Goal: Task Accomplishment & Management: Use online tool/utility

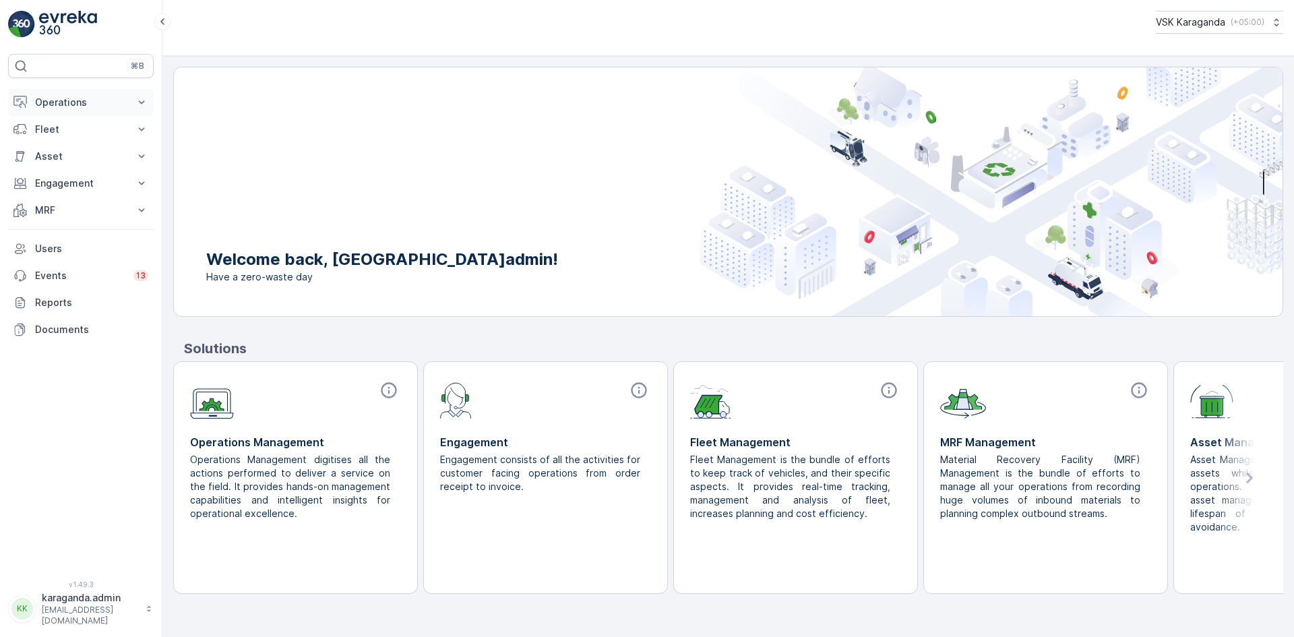
click at [42, 103] on p "Operations" at bounding box center [81, 102] width 92 height 13
click at [67, 143] on p "Planning" at bounding box center [53, 143] width 38 height 13
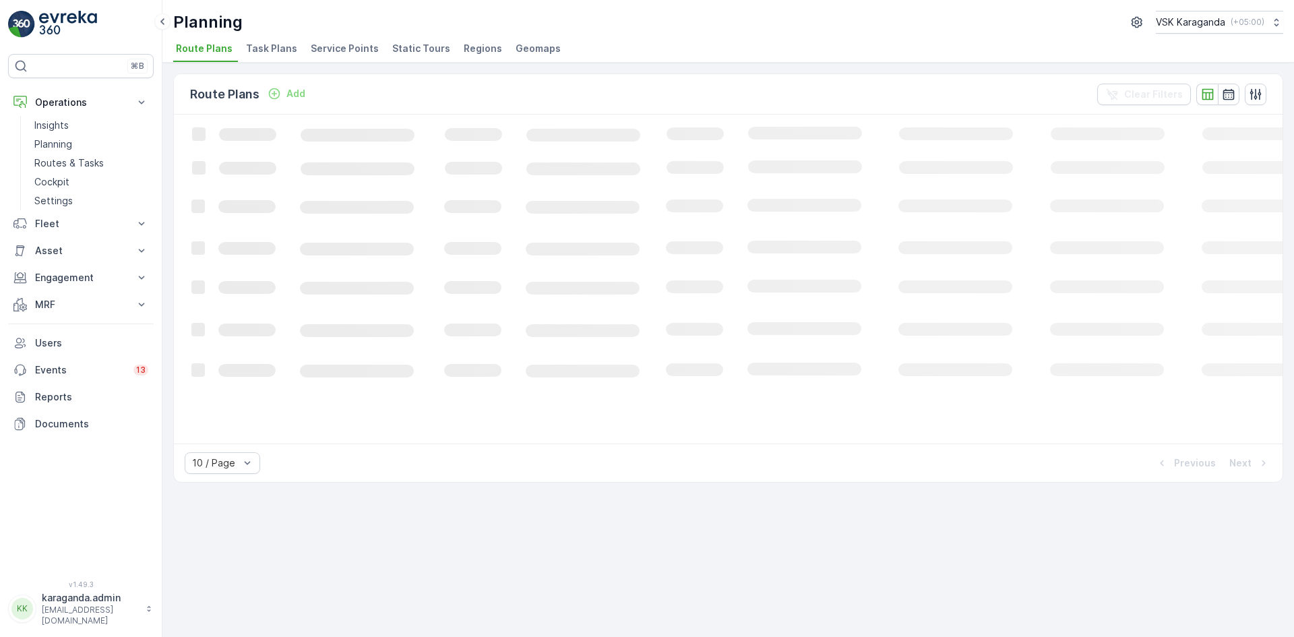
click at [353, 51] on span "Service Points" at bounding box center [345, 48] width 68 height 13
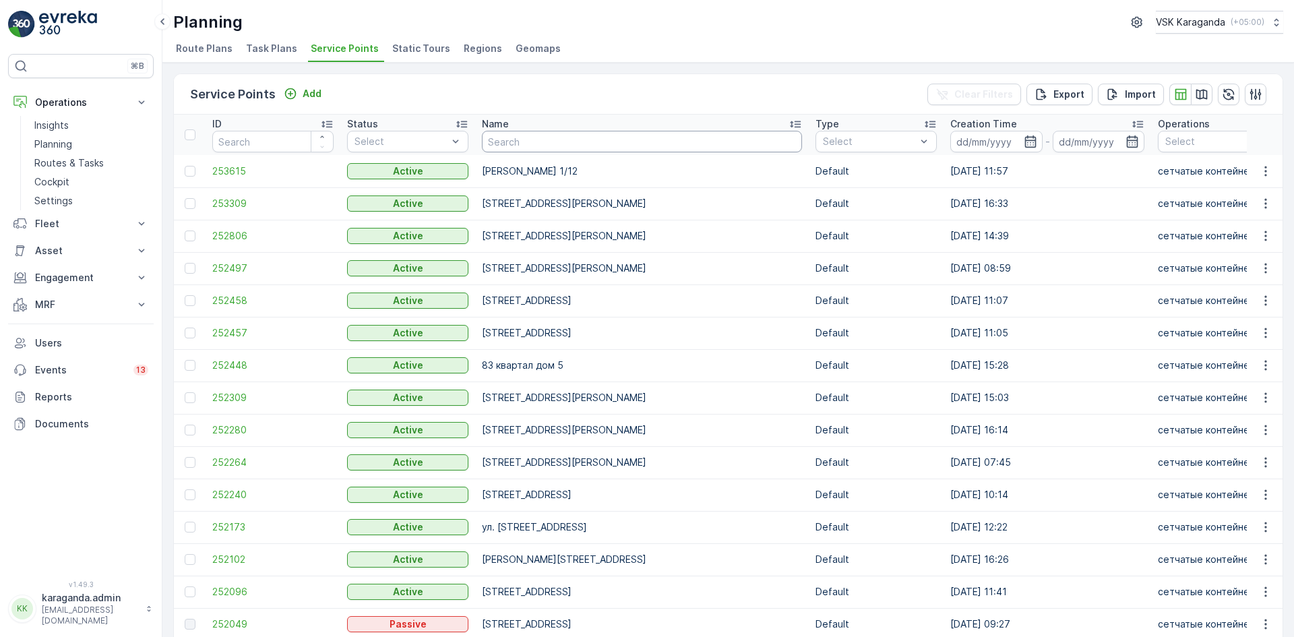
click at [496, 142] on input "text" at bounding box center [642, 142] width 320 height 22
type input "универс"
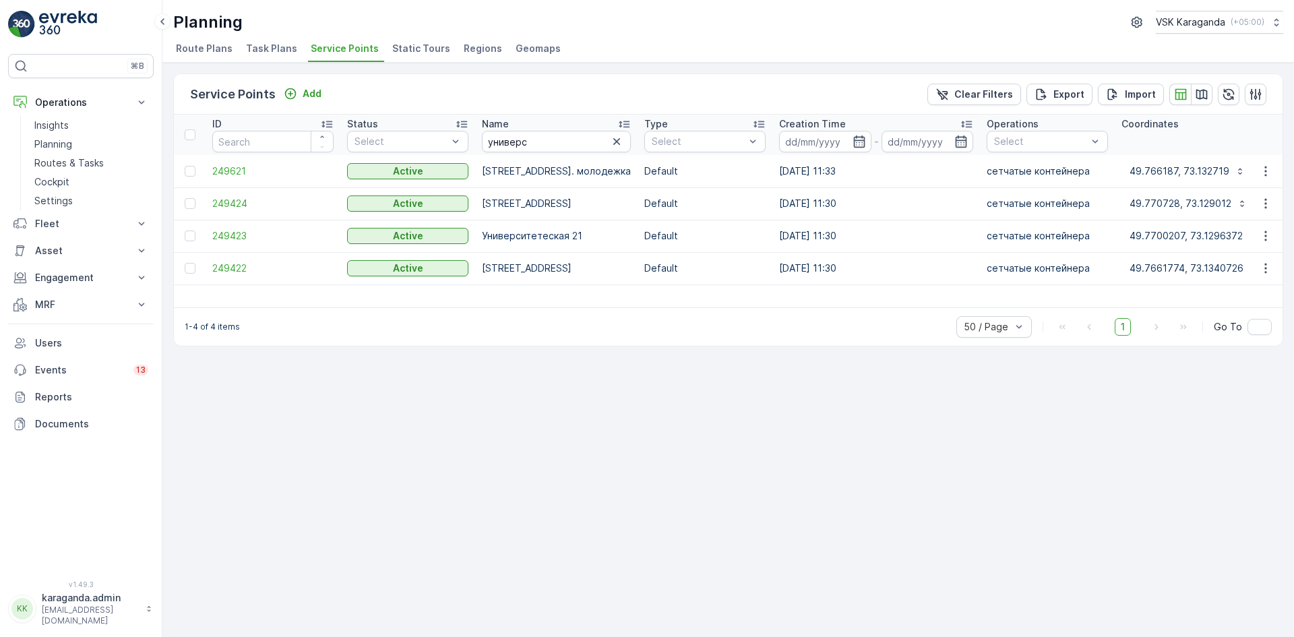
click at [193, 274] on td at bounding box center [190, 268] width 32 height 32
click at [193, 270] on div at bounding box center [190, 268] width 11 height 11
click at [185, 263] on input "checkbox" at bounding box center [185, 263] width 0 height 0
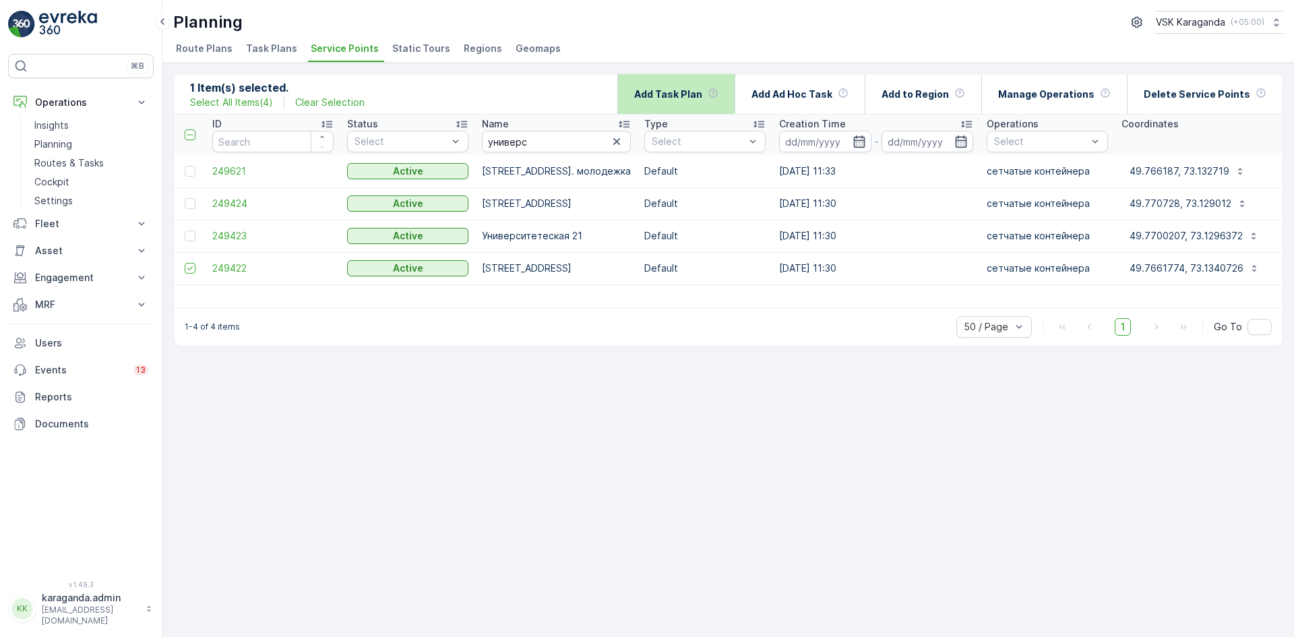
click at [702, 98] on p "Add Task Plan" at bounding box center [668, 94] width 68 height 13
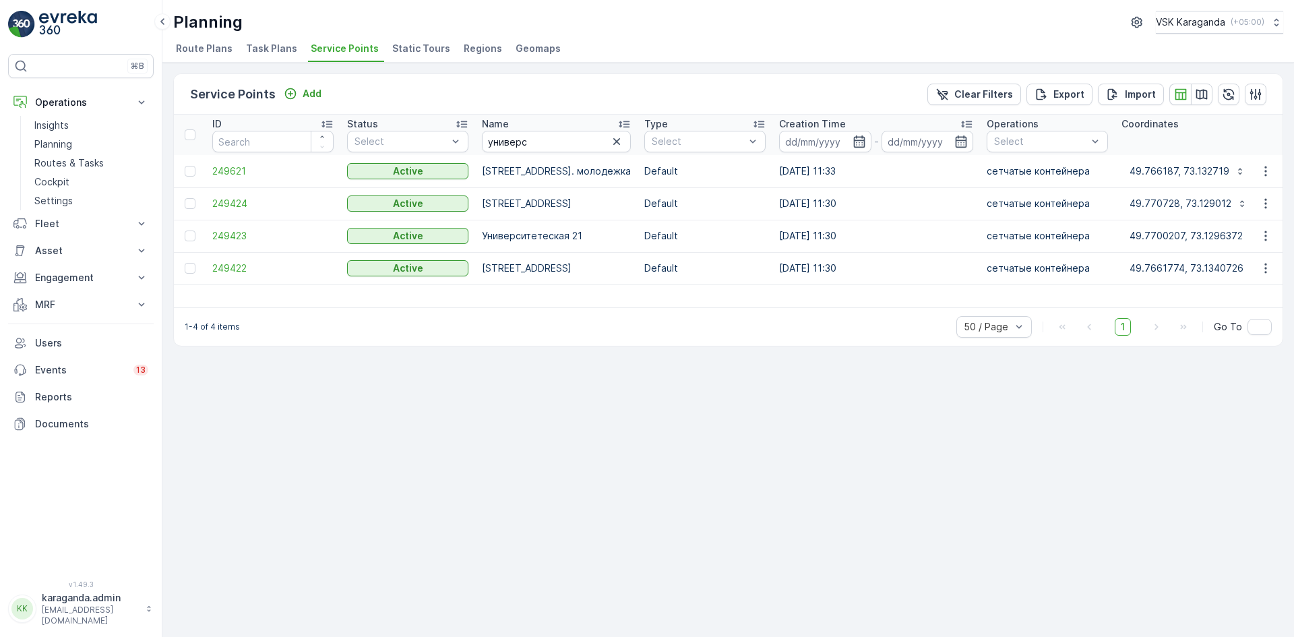
click at [197, 270] on div at bounding box center [192, 268] width 14 height 11
click at [185, 263] on input "checkbox" at bounding box center [185, 263] width 0 height 0
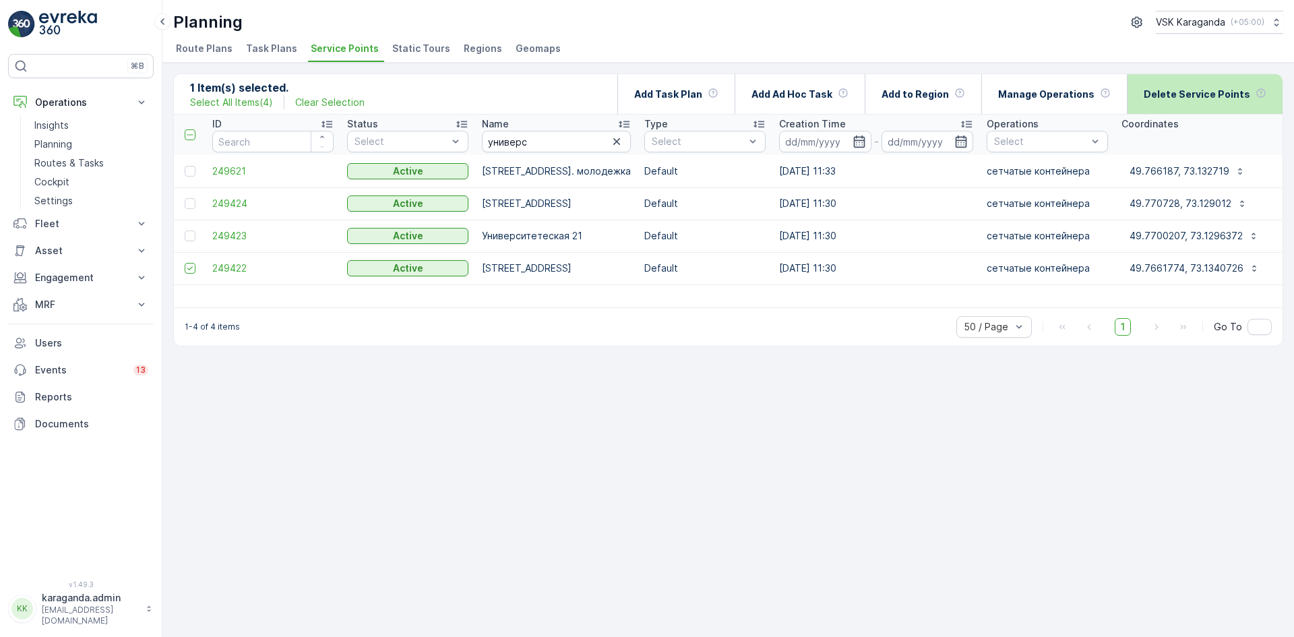
click at [1223, 94] on p "Delete Service Points" at bounding box center [1197, 94] width 106 height 13
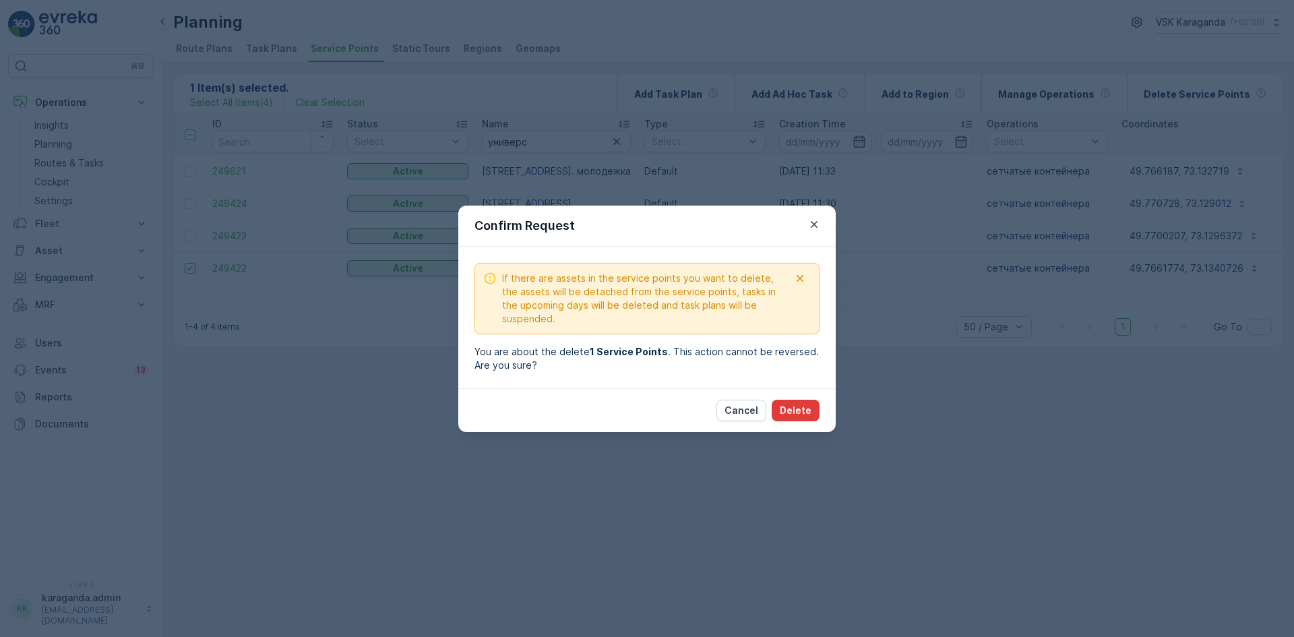
click at [806, 406] on p "Delete" at bounding box center [796, 410] width 32 height 13
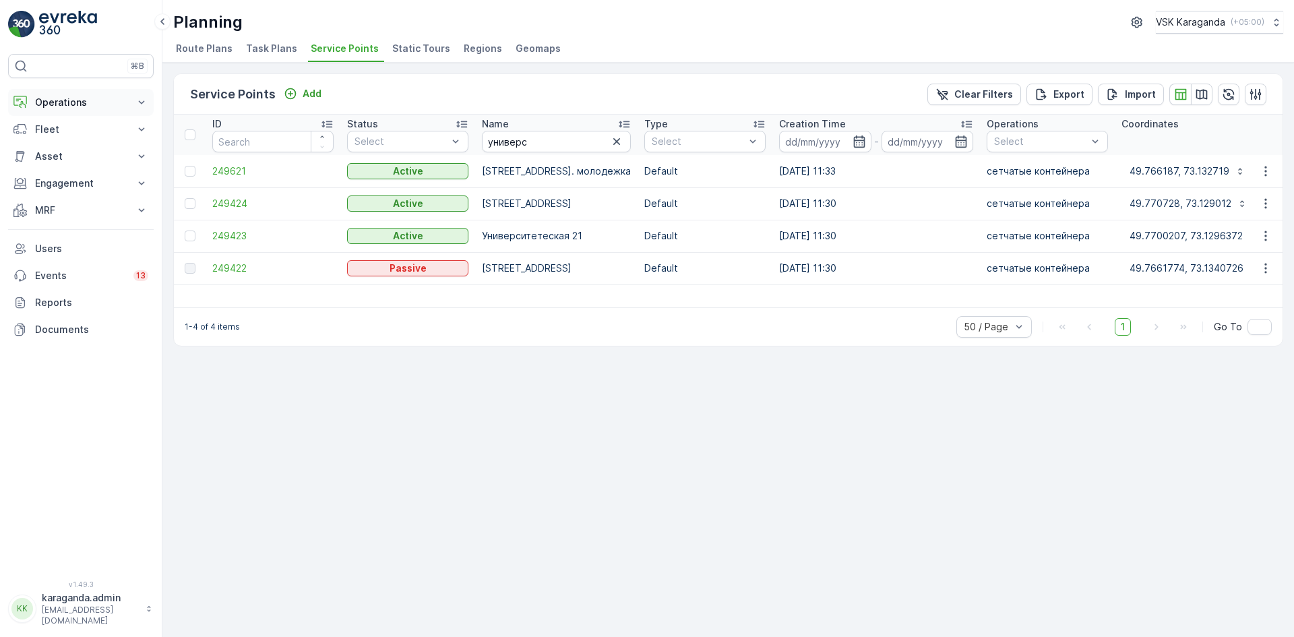
click at [48, 104] on p "Operations" at bounding box center [81, 102] width 92 height 13
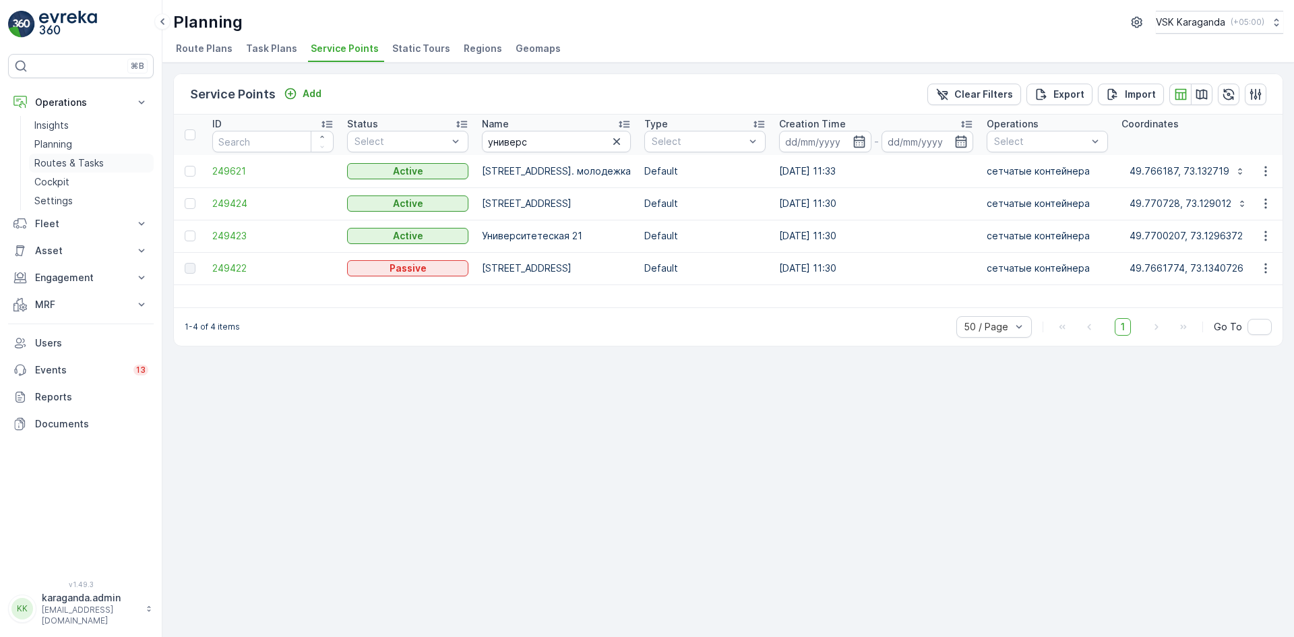
drag, startPoint x: 64, startPoint y: 161, endPoint x: 74, endPoint y: 155, distance: 11.8
click at [64, 161] on p "Routes & Tasks" at bounding box center [68, 162] width 69 height 13
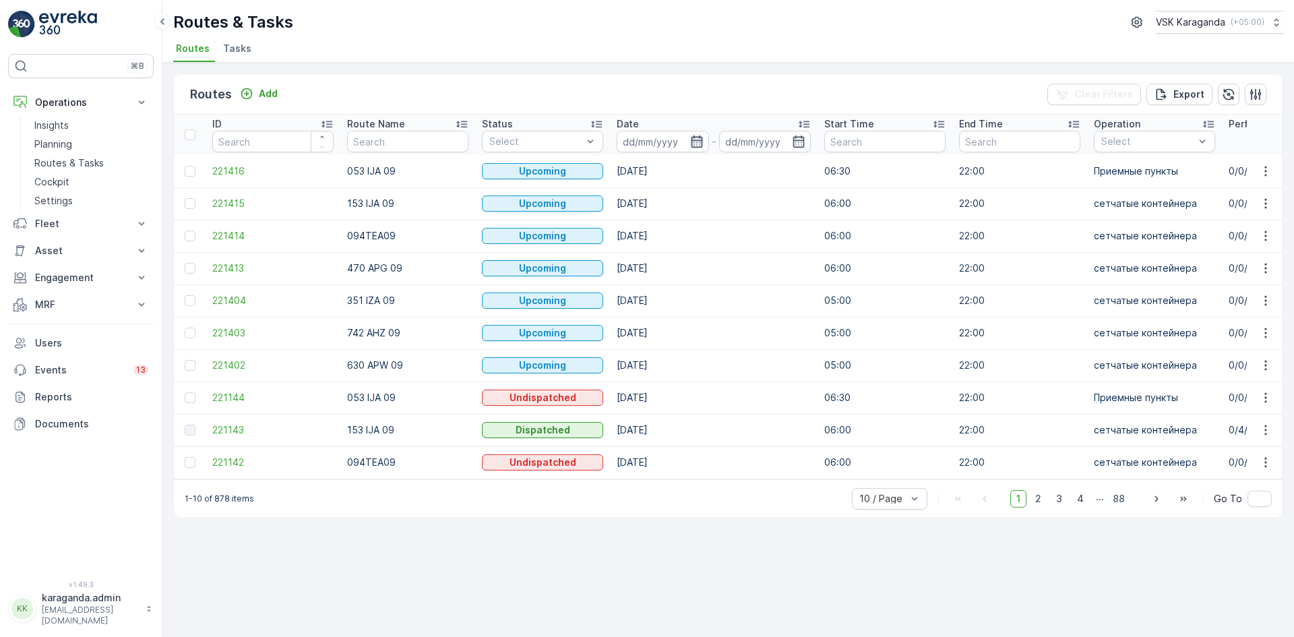
click at [690, 146] on icon "button" at bounding box center [696, 141] width 13 height 13
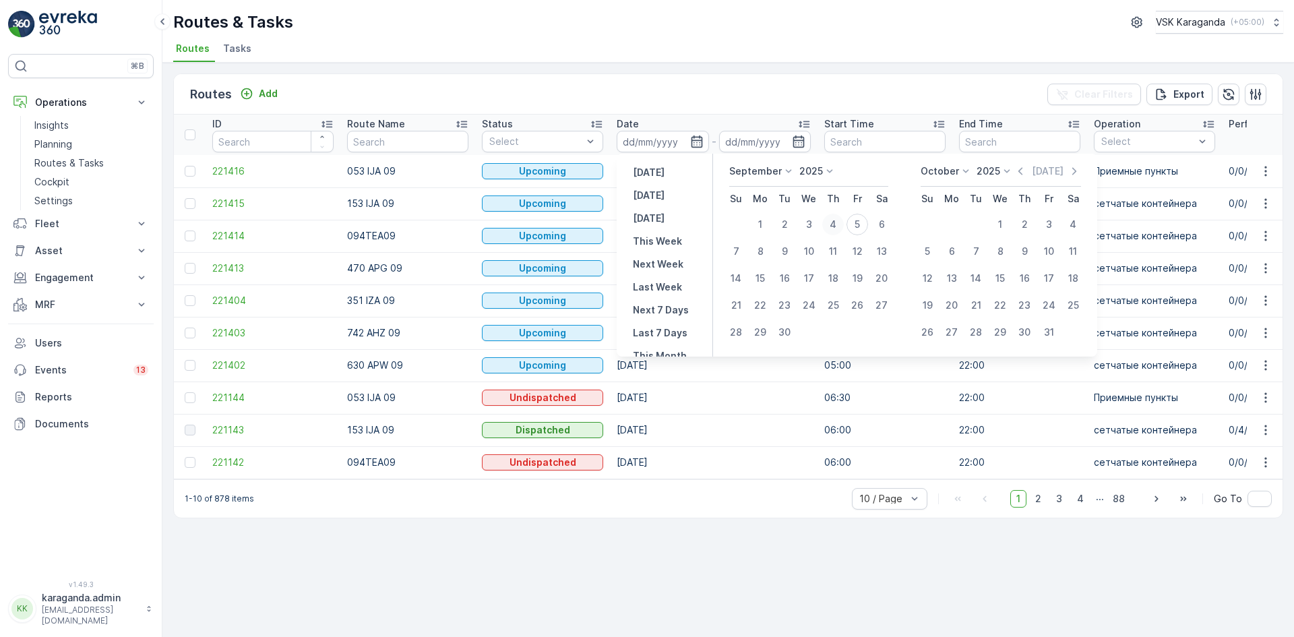
click at [840, 226] on div "4" at bounding box center [833, 225] width 22 height 22
type input "04.09.2025"
click at [840, 226] on div "4" at bounding box center [833, 225] width 22 height 22
type input "04.09.2025"
click at [840, 226] on div "4" at bounding box center [833, 225] width 22 height 22
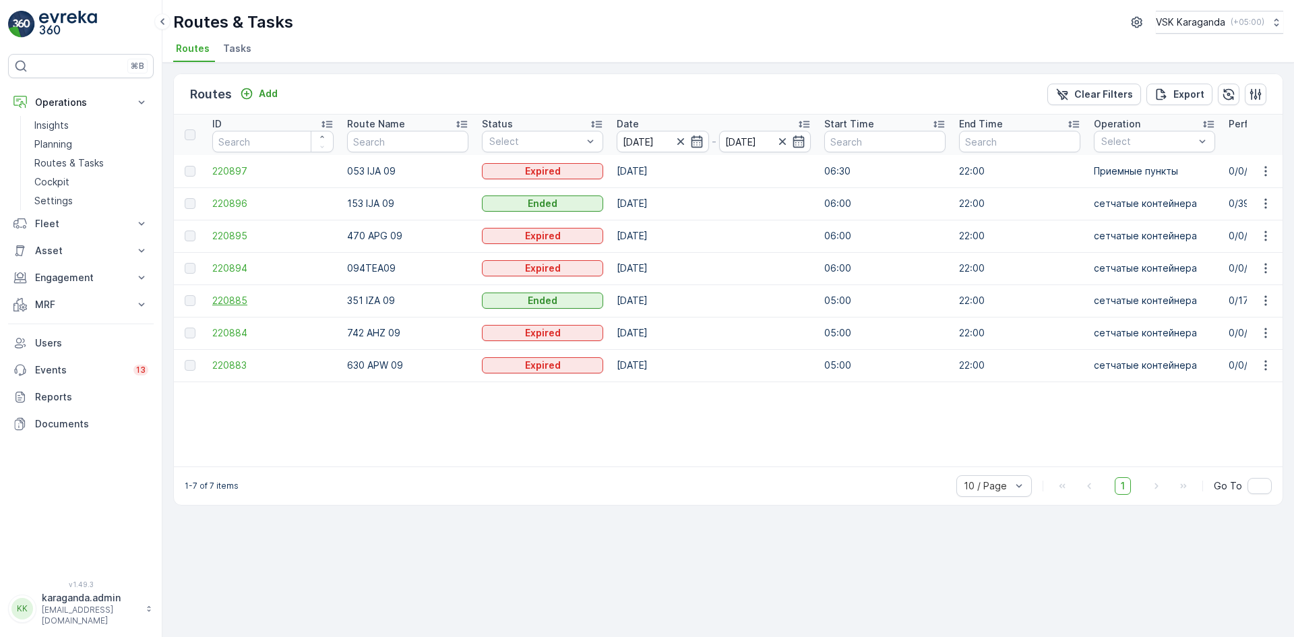
click at [226, 297] on span "220885" at bounding box center [272, 300] width 121 height 13
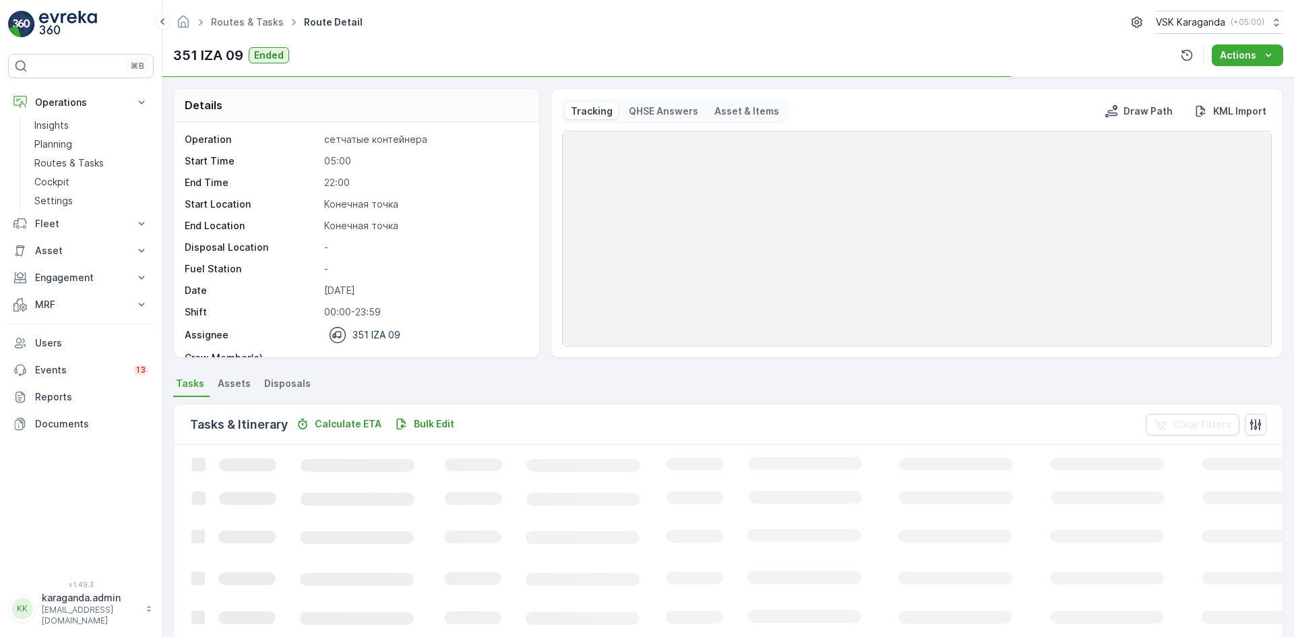
click at [264, 381] on span "Disposals" at bounding box center [287, 383] width 47 height 13
